Goal: Transaction & Acquisition: Purchase product/service

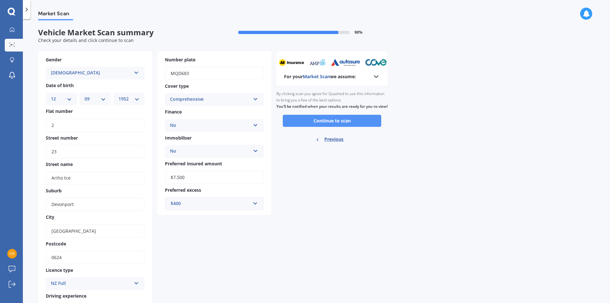
click at [306, 126] on button "Continue to scan" at bounding box center [332, 121] width 98 height 12
